Goal: Book appointment/travel/reservation

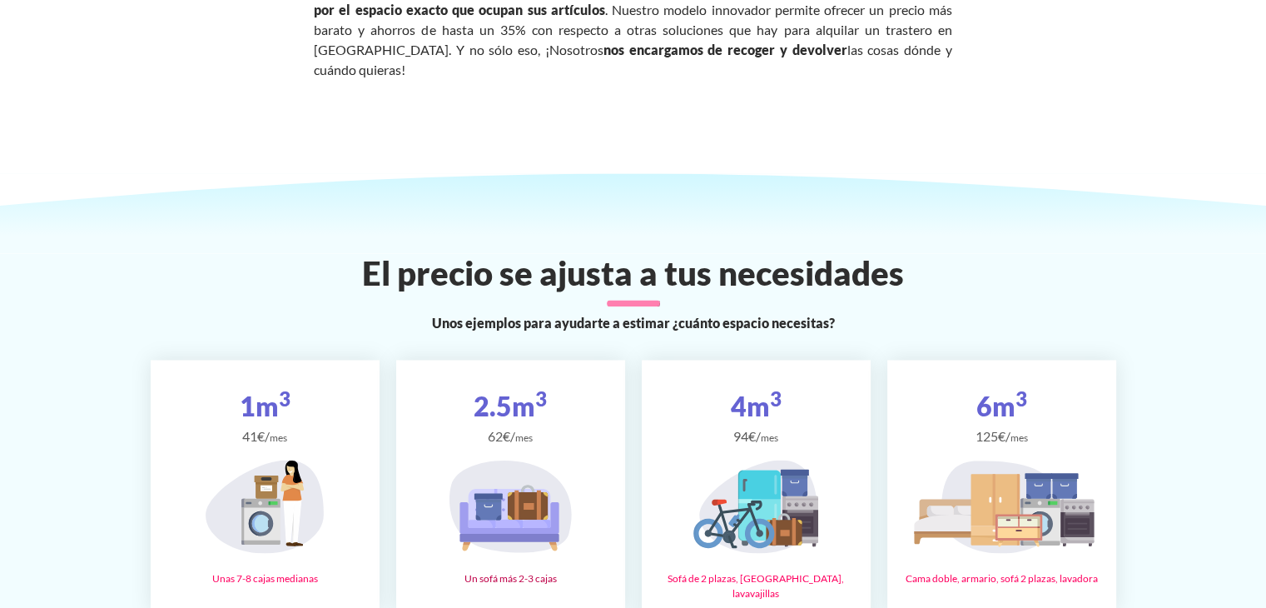
scroll to position [2580, 0]
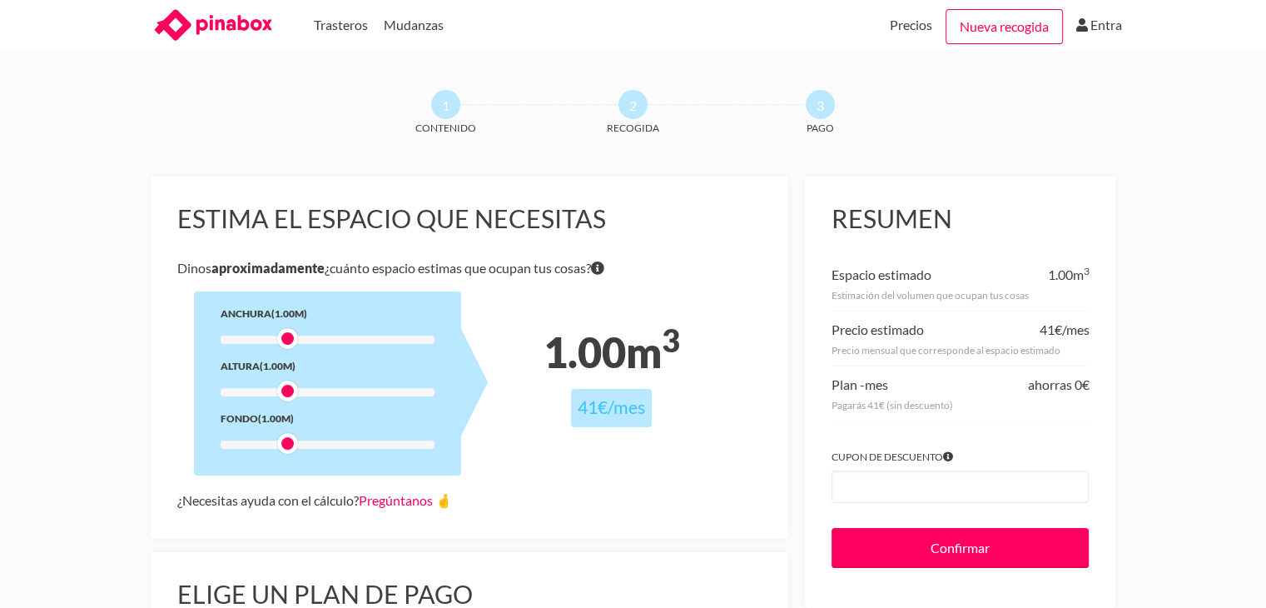
drag, startPoint x: 295, startPoint y: 387, endPoint x: 358, endPoint y: 395, distance: 63.0
click at [358, 395] on div at bounding box center [328, 392] width 214 height 8
drag, startPoint x: 355, startPoint y: 395, endPoint x: 289, endPoint y: 387, distance: 67.1
click at [289, 387] on div "Anchura (1.00m) Altura (2.00m) Fondo (1.00m)" at bounding box center [327, 383] width 267 height 184
drag, startPoint x: 293, startPoint y: 339, endPoint x: 372, endPoint y: 339, distance: 79.1
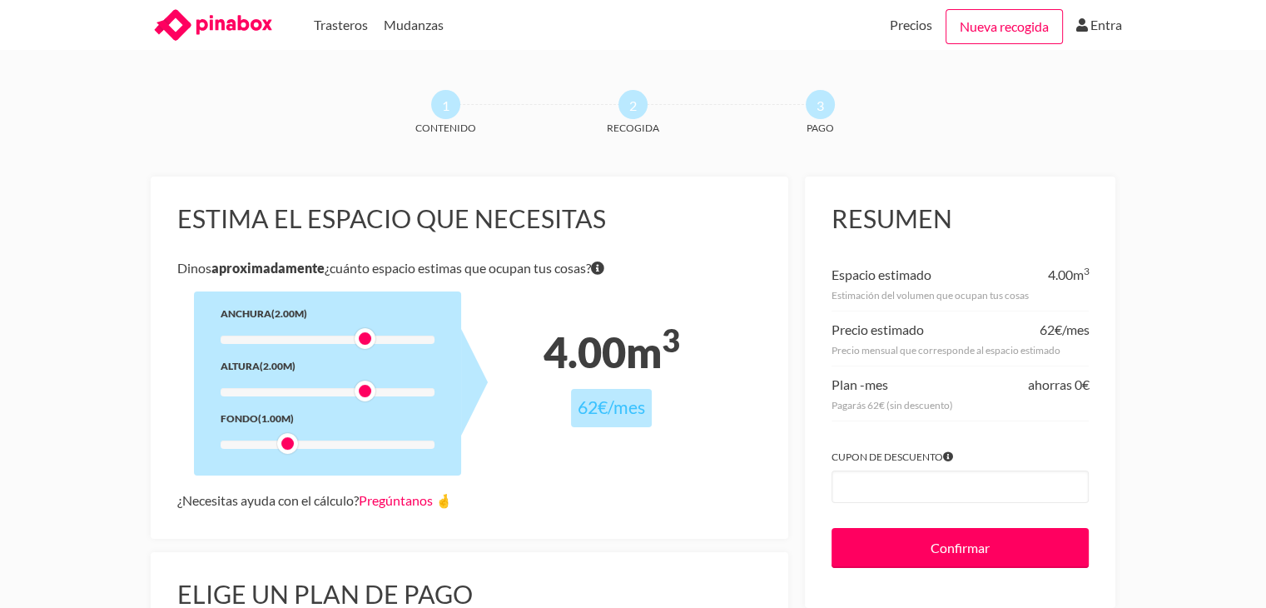
click at [372, 339] on div at bounding box center [365, 338] width 21 height 21
drag, startPoint x: 362, startPoint y: 334, endPoint x: 283, endPoint y: 334, distance: 79.1
click at [283, 334] on div at bounding box center [287, 338] width 21 height 21
drag, startPoint x: 337, startPoint y: 385, endPoint x: 263, endPoint y: 380, distance: 74.2
click at [263, 380] on div "Anchura (1.00m) Altura (2.00m) Fondo (1.00m)" at bounding box center [327, 383] width 267 height 184
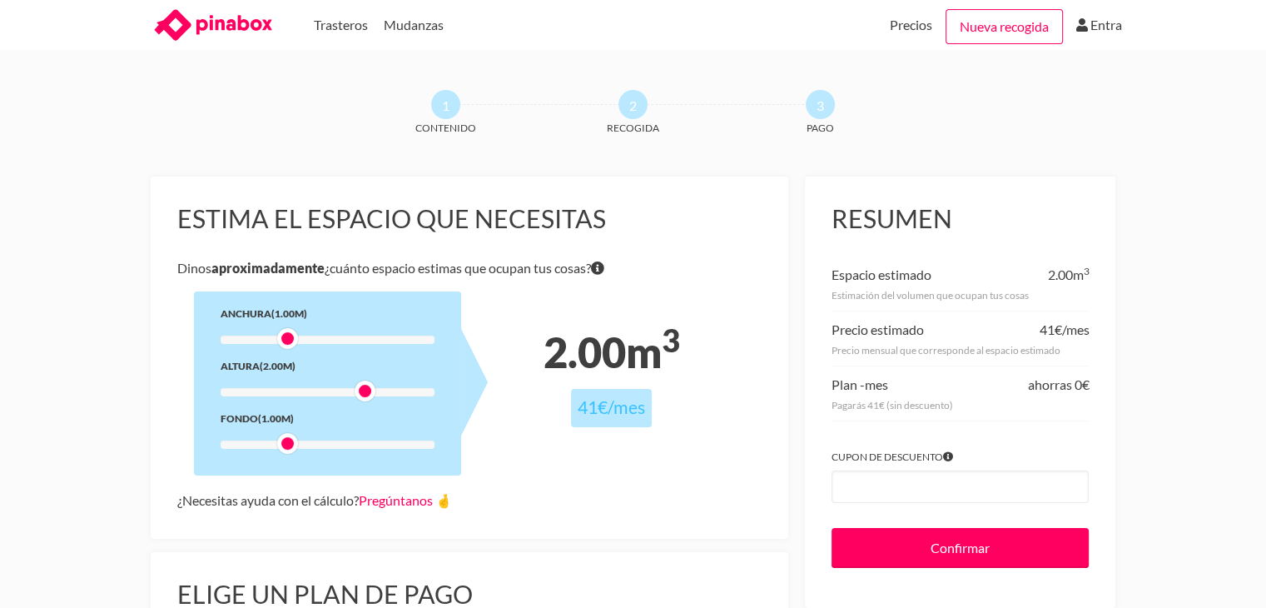
click at [235, 394] on div at bounding box center [328, 392] width 214 height 8
click at [284, 388] on div at bounding box center [328, 392] width 214 height 8
click at [319, 389] on div at bounding box center [328, 392] width 214 height 8
click at [340, 397] on div "Anchura (1.00m) Altura (1.50m) Fondo (1.00m)" at bounding box center [327, 383] width 267 height 184
click at [353, 386] on div "Anchura (1.00m) Altura (1.50m) Fondo (1.00m)" at bounding box center [327, 383] width 267 height 184
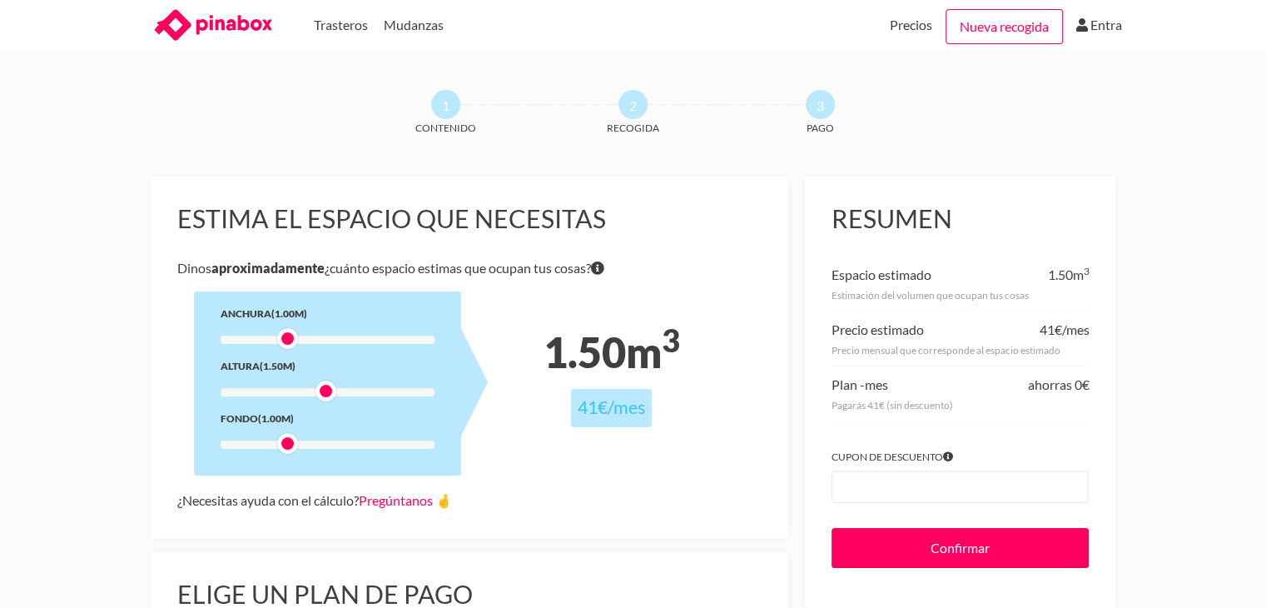
click at [372, 400] on div "Anchura (1.00m) Altura (1.50m) Fondo (1.00m)" at bounding box center [327, 383] width 267 height 184
click at [379, 394] on div at bounding box center [328, 392] width 214 height 8
click at [378, 394] on div at bounding box center [385, 390] width 21 height 21
click at [370, 394] on div at bounding box center [328, 392] width 214 height 8
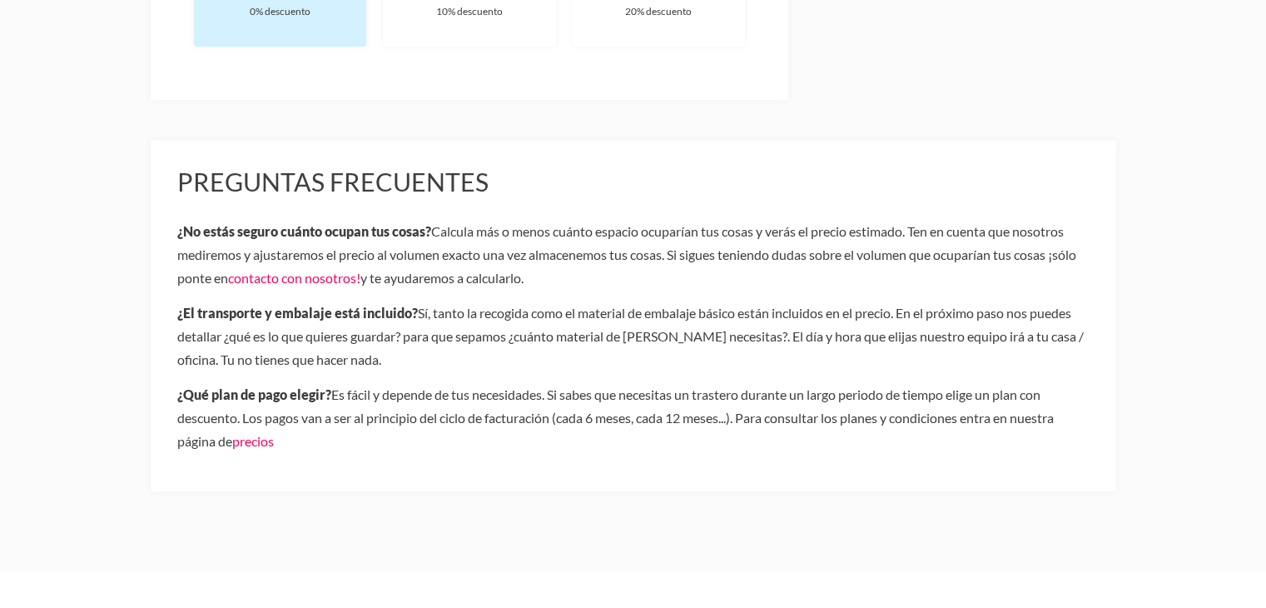
scroll to position [749, 0]
